Goal: Information Seeking & Learning: Compare options

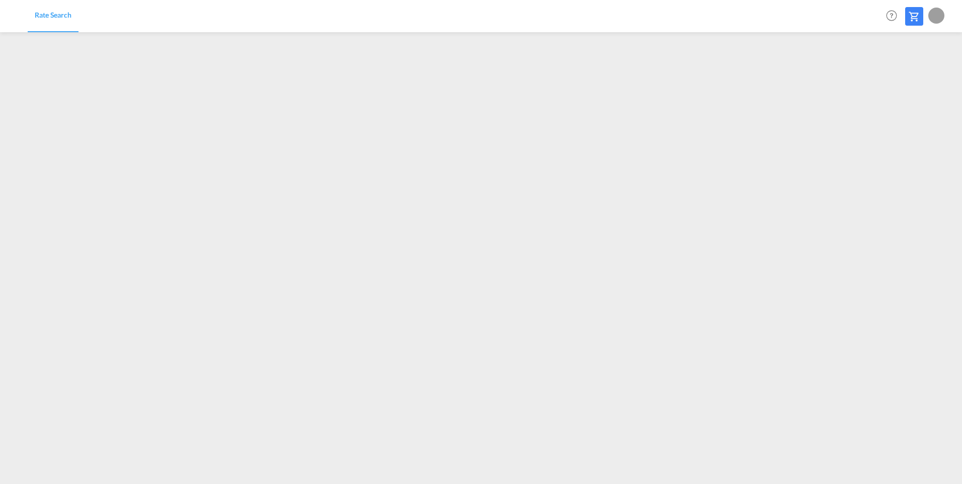
click at [40, 12] on span "Rate Search" at bounding box center [53, 15] width 37 height 9
click at [937, 15] on div at bounding box center [936, 16] width 16 height 16
click at [918, 41] on button "My Profile" at bounding box center [924, 44] width 65 height 20
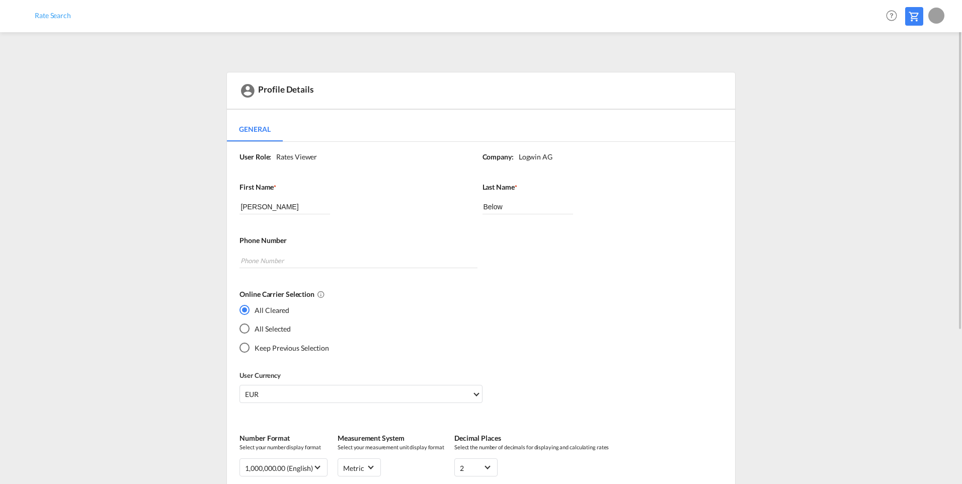
click at [57, 23] on link "Rate Search" at bounding box center [53, 15] width 50 height 33
